Goal: Task Accomplishment & Management: Use online tool/utility

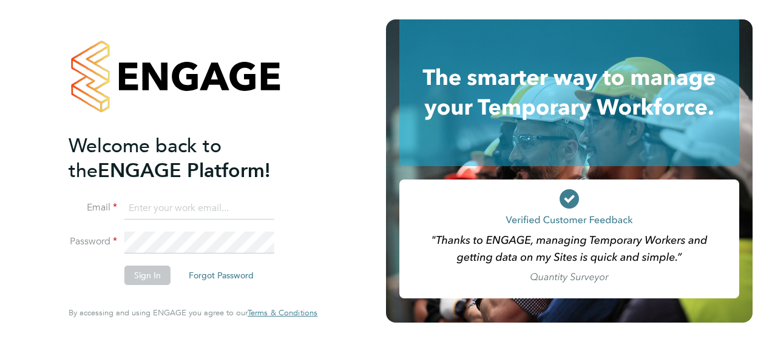
type input "michael.whalley@justice.gov.uk"
click at [164, 273] on button "Sign In" at bounding box center [147, 275] width 46 height 19
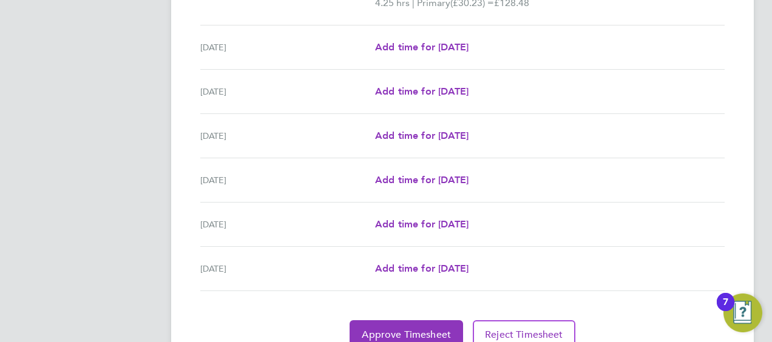
scroll to position [474, 0]
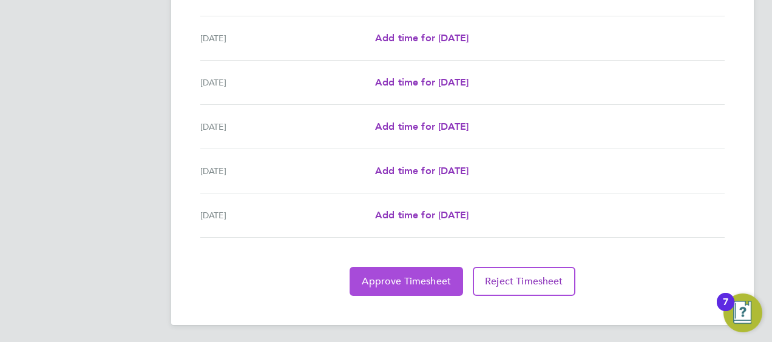
click at [429, 278] on span "Approve Timesheet" at bounding box center [406, 282] width 89 height 12
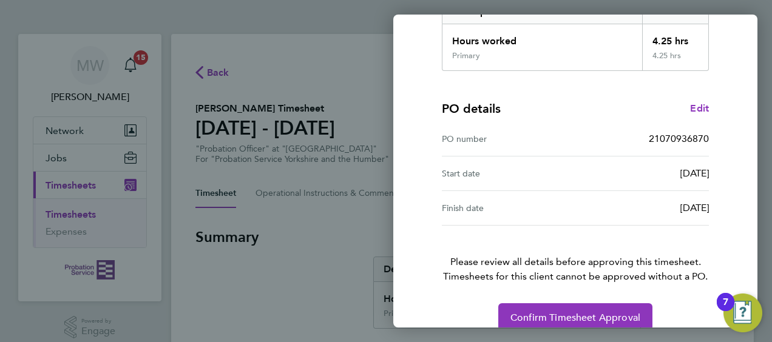
scroll to position [238, 0]
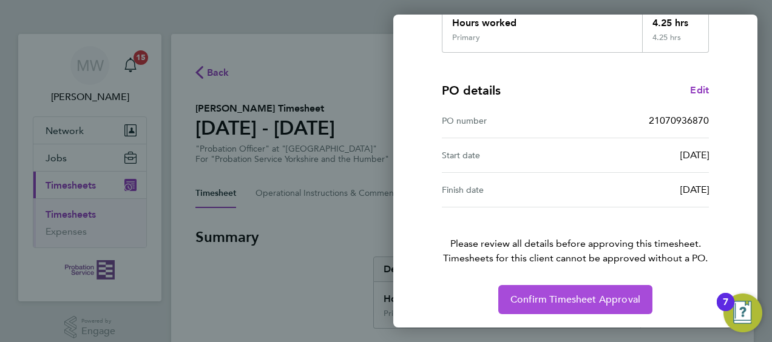
click at [582, 296] on span "Confirm Timesheet Approval" at bounding box center [575, 300] width 130 height 12
